Goal: Task Accomplishment & Management: Use online tool/utility

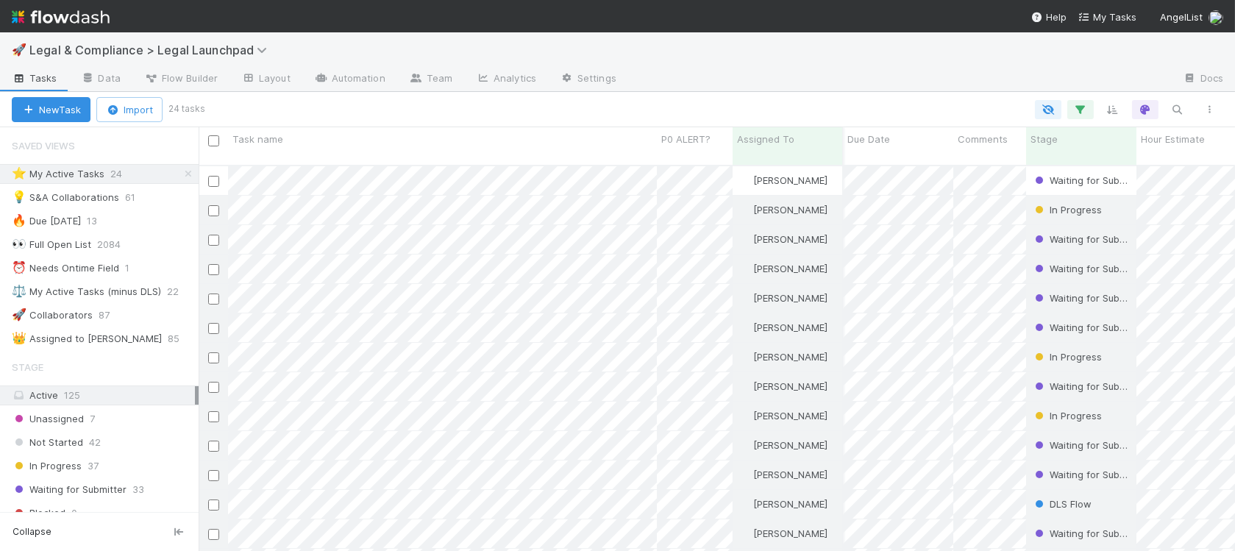
scroll to position [397, 1036]
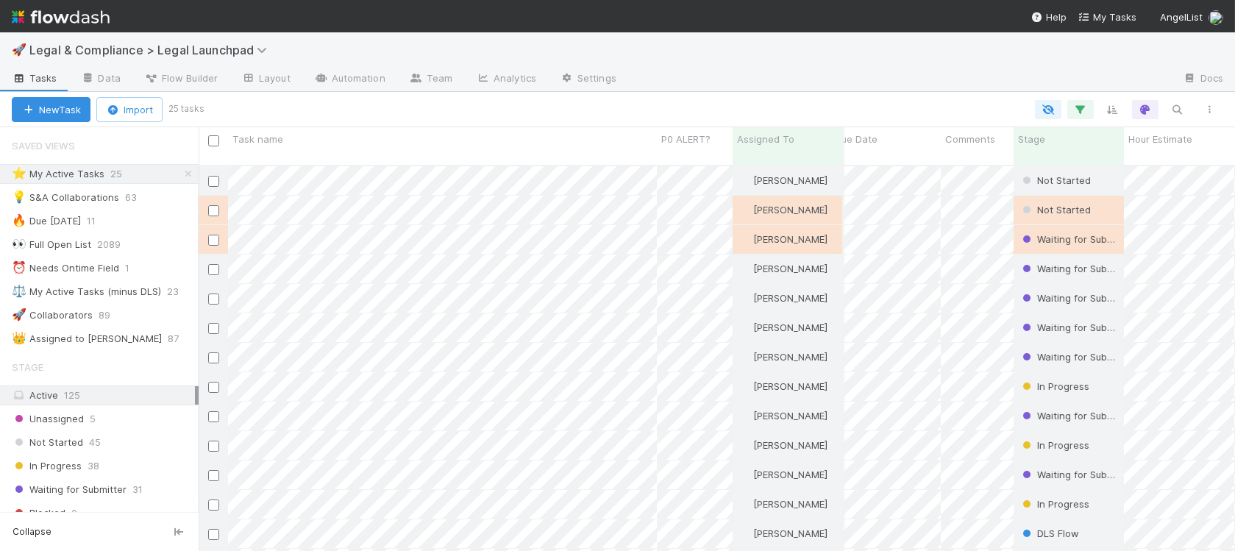
click at [71, 21] on img at bounding box center [61, 16] width 98 height 25
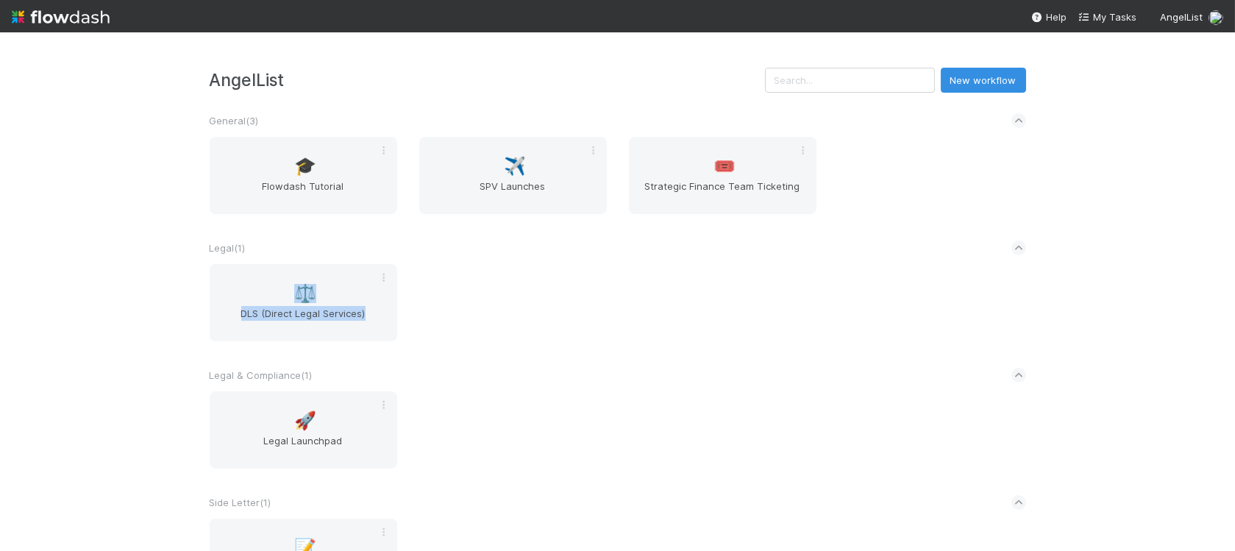
drag, startPoint x: 382, startPoint y: 344, endPoint x: 350, endPoint y: 370, distance: 41.3
click at [352, 369] on div "AngelList New workflow General ( 3 ) 🎓 Flowdash Tutorial ✈️ SPV Launches 🎟️ Str…" at bounding box center [618, 357] width 838 height 578
drag, startPoint x: 472, startPoint y: 401, endPoint x: 338, endPoint y: 418, distance: 134.9
click at [471, 401] on div "🚀 Legal Launchpad" at bounding box center [618, 438] width 838 height 95
click at [310, 433] on span "Legal Launchpad" at bounding box center [303, 447] width 176 height 29
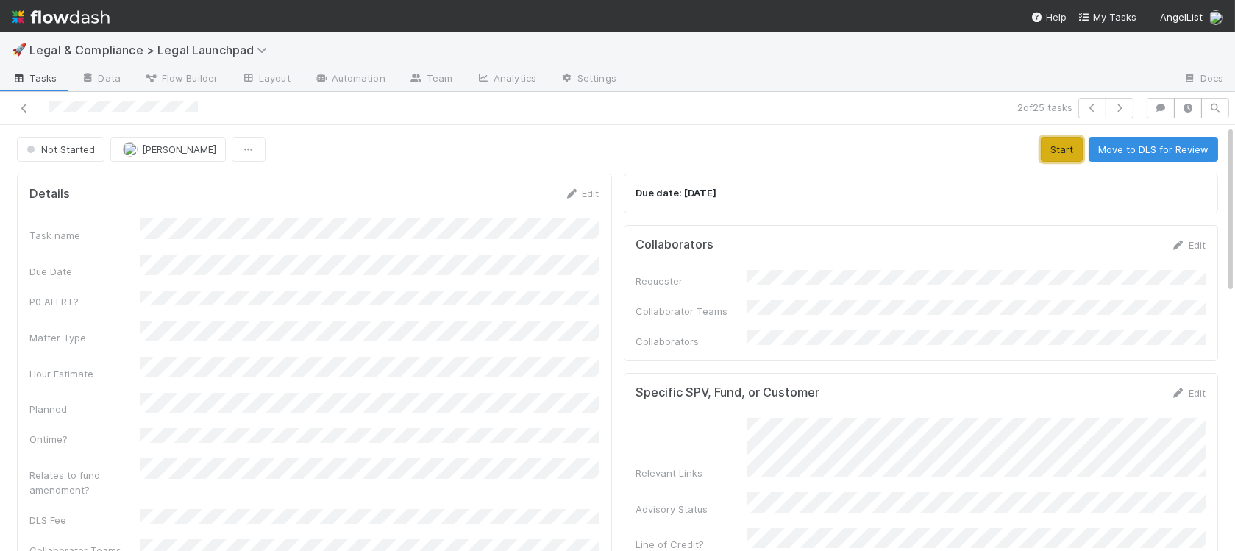
click at [1064, 155] on button "Start" at bounding box center [1062, 149] width 42 height 25
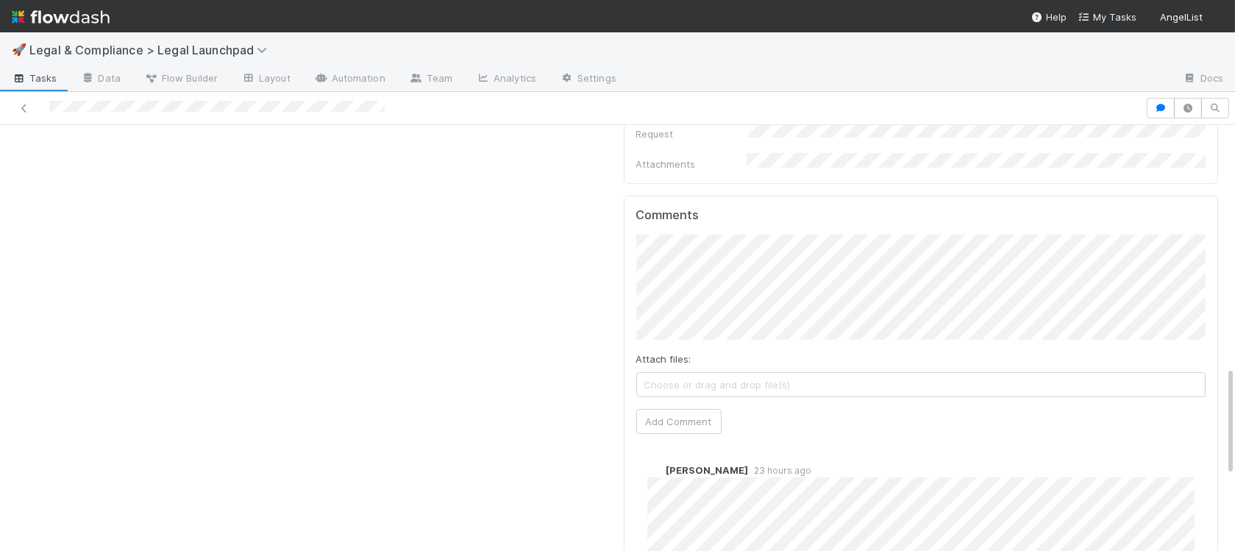
scroll to position [944, 0]
click at [667, 404] on button "Add Comment" at bounding box center [678, 416] width 85 height 25
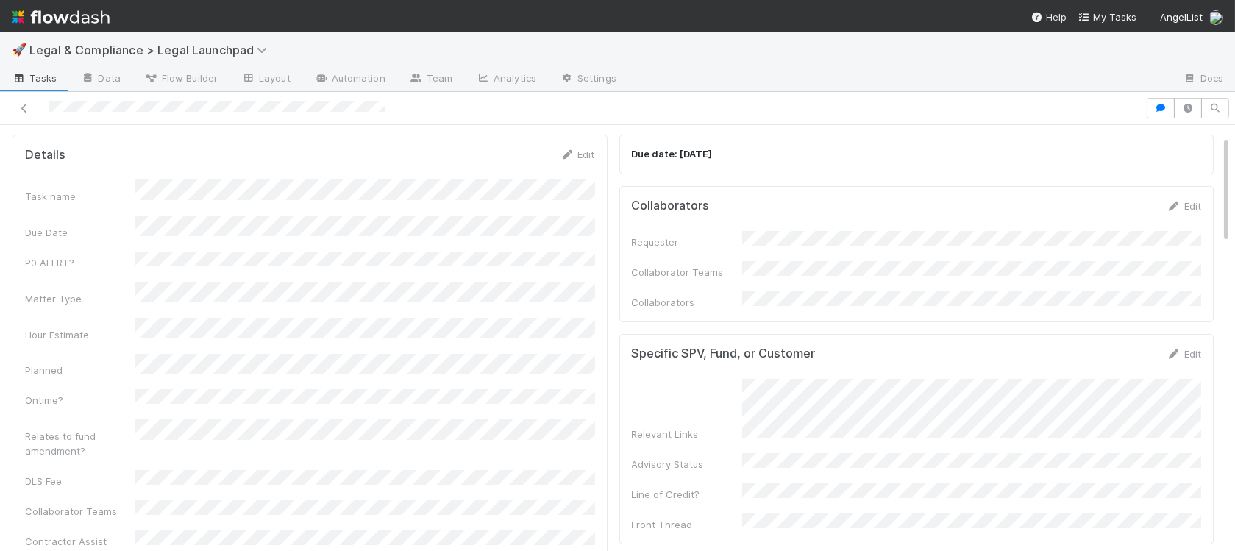
scroll to position [0, 0]
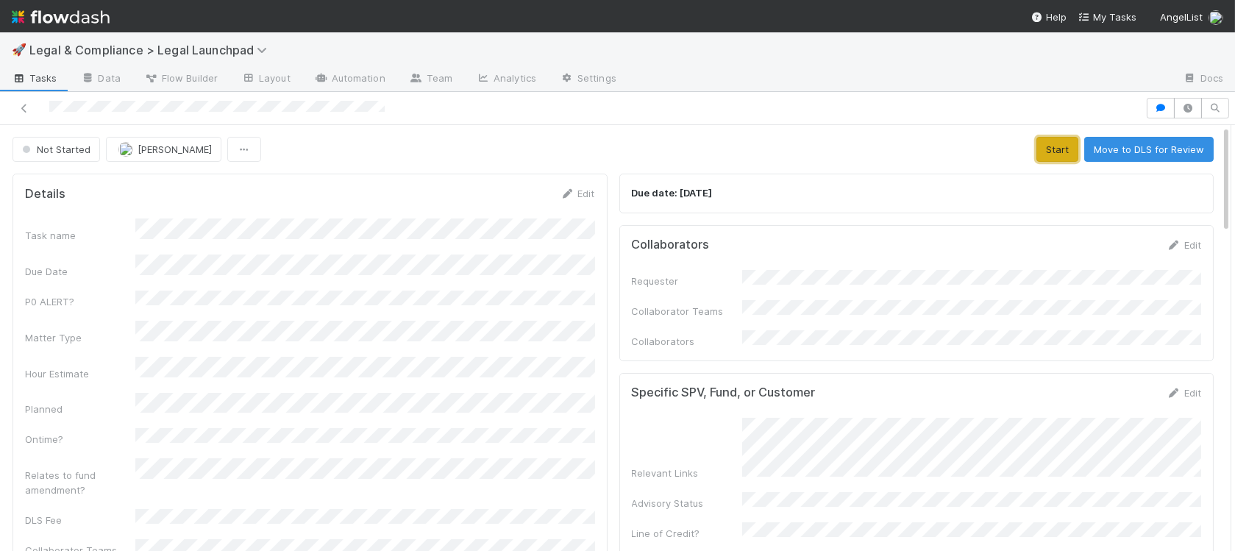
click at [1047, 150] on button "Start" at bounding box center [1057, 149] width 42 height 25
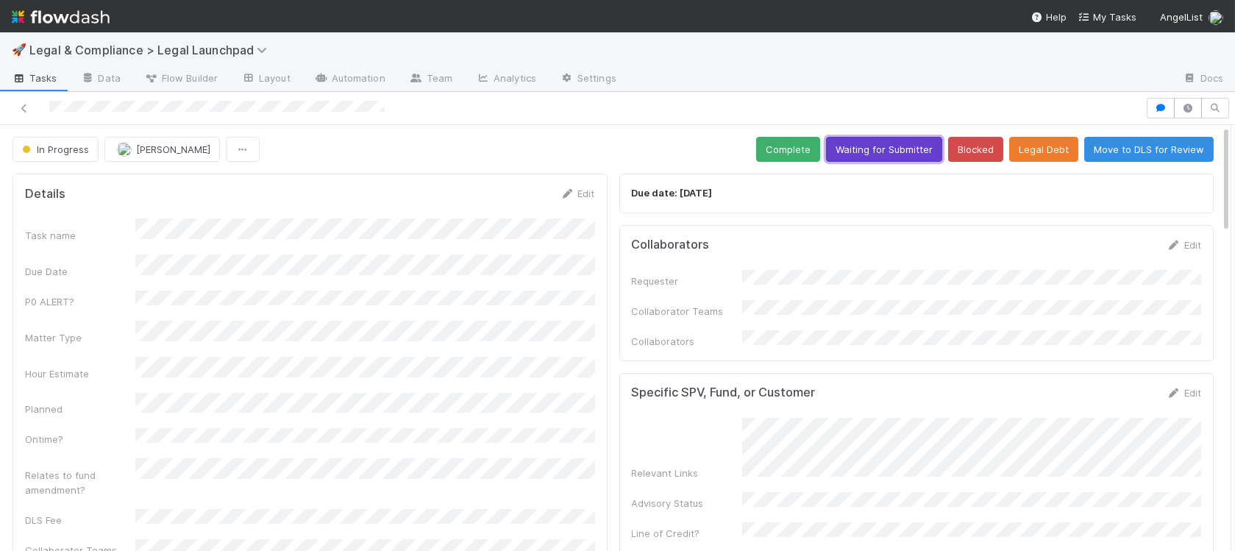
click at [840, 144] on button "Waiting for Submitter" at bounding box center [884, 149] width 116 height 25
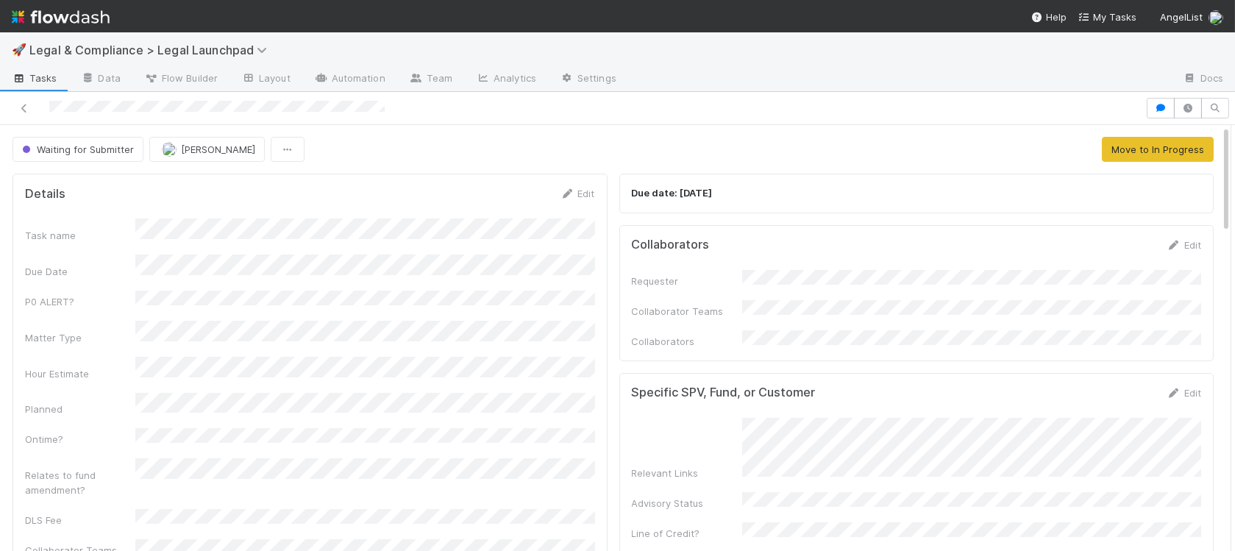
drag, startPoint x: 88, startPoint y: 20, endPoint x: 103, endPoint y: 29, distance: 17.8
click at [88, 20] on img at bounding box center [61, 16] width 98 height 25
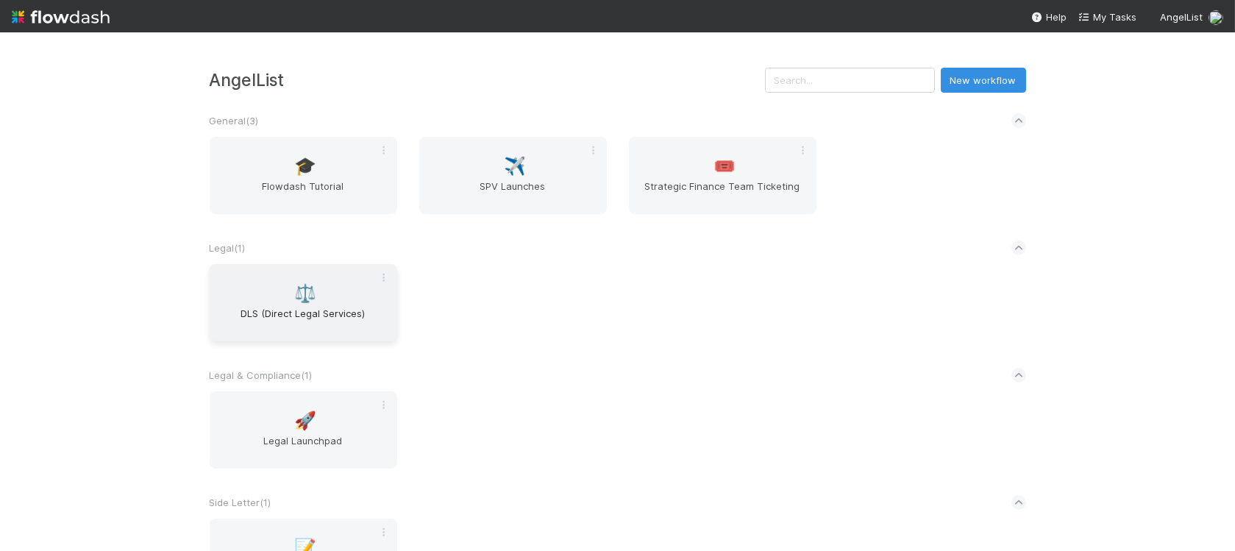
click at [321, 318] on span "DLS (Direct Legal Services)" at bounding box center [303, 320] width 176 height 29
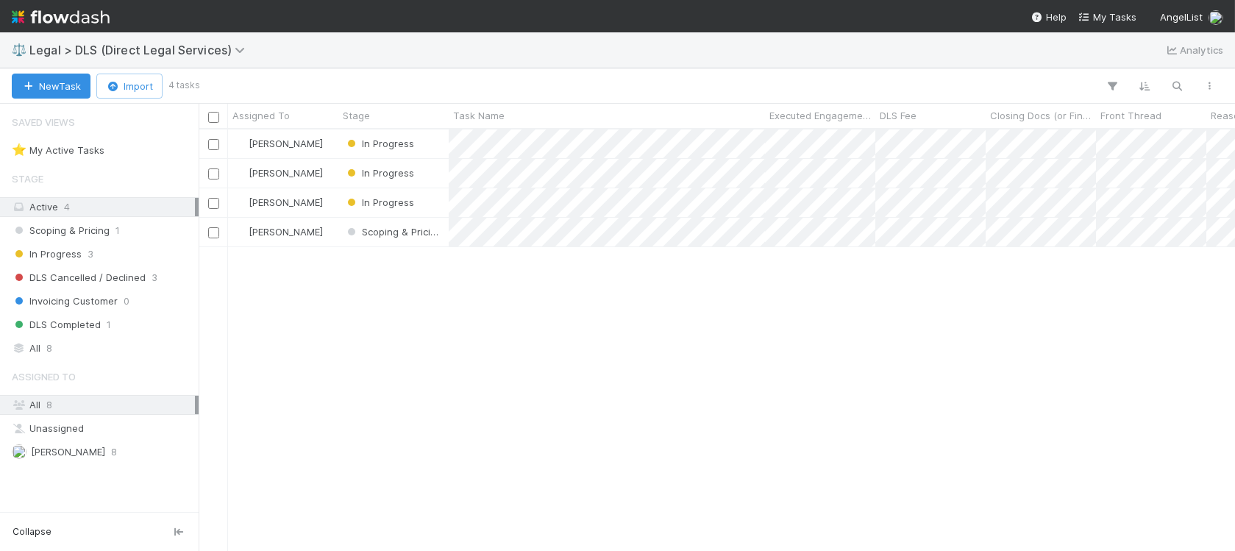
scroll to position [420, 1036]
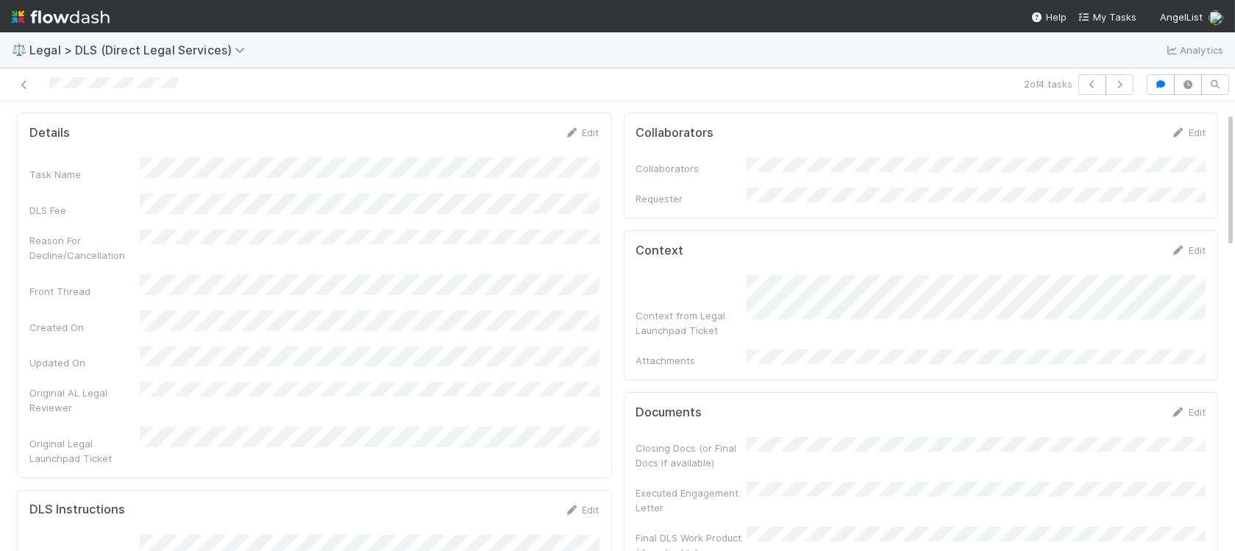
scroll to position [55, 0]
